Goal: Find specific page/section: Find specific page/section

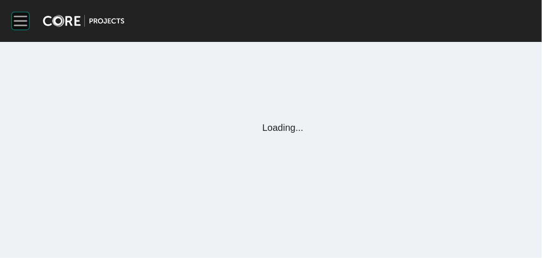
click at [16, 24] on rect at bounding box center [21, 21] width 18 height 18
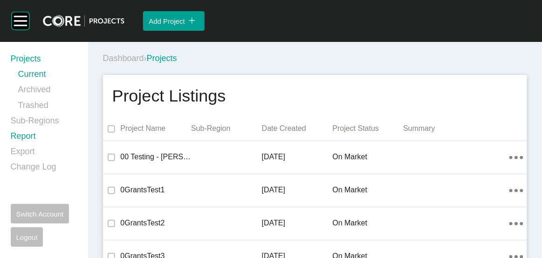
click at [28, 136] on link "Report" at bounding box center [44, 137] width 66 height 15
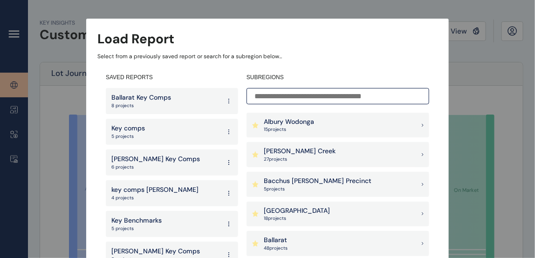
click at [272, 155] on p "[PERSON_NAME] Creek" at bounding box center [300, 151] width 72 height 9
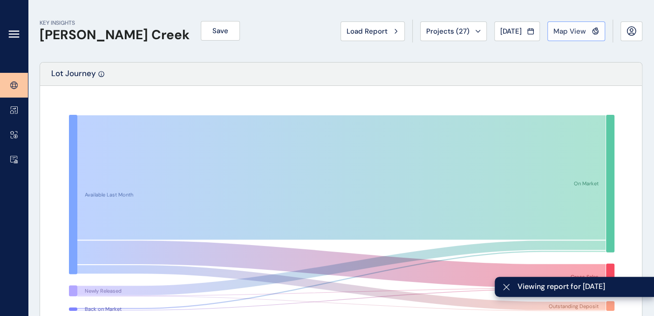
click at [542, 27] on span "Map View" at bounding box center [570, 31] width 33 height 9
